Goal: Information Seeking & Learning: Find specific fact

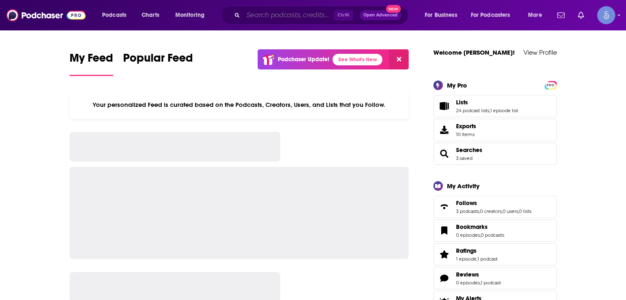
click at [267, 14] on input "Search podcasts, credits, & more..." at bounding box center [288, 15] width 91 height 13
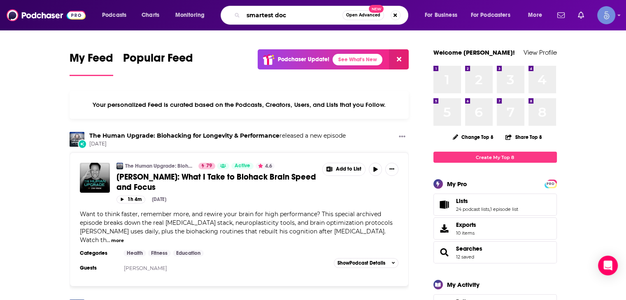
type input "smartest doc"
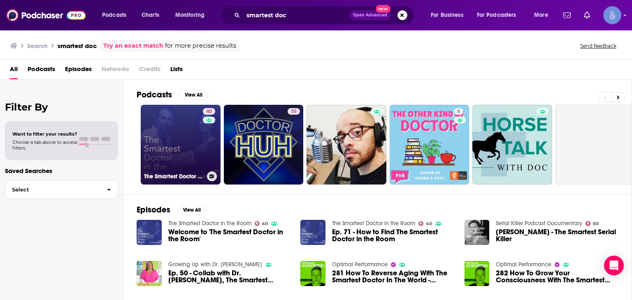
click at [179, 154] on link "40 The Smartest Doctor in the Room" at bounding box center [181, 145] width 80 height 80
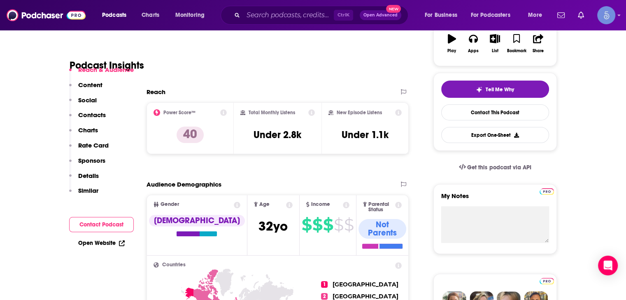
scroll to position [41, 0]
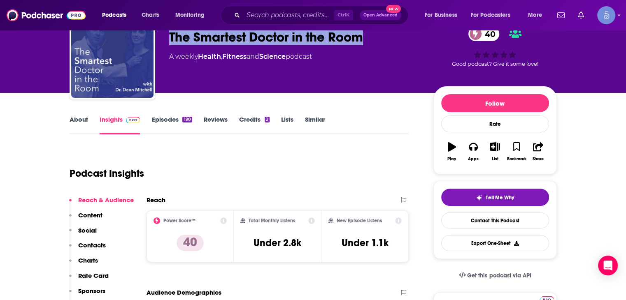
drag, startPoint x: 370, startPoint y: 38, endPoint x: 169, endPoint y: 36, distance: 201.3
click at [169, 36] on div "The Smartest Doctor in the Room 40" at bounding box center [294, 37] width 251 height 16
copy h2 "The Smartest Doctor in the Room"
